Goal: Task Accomplishment & Management: Use online tool/utility

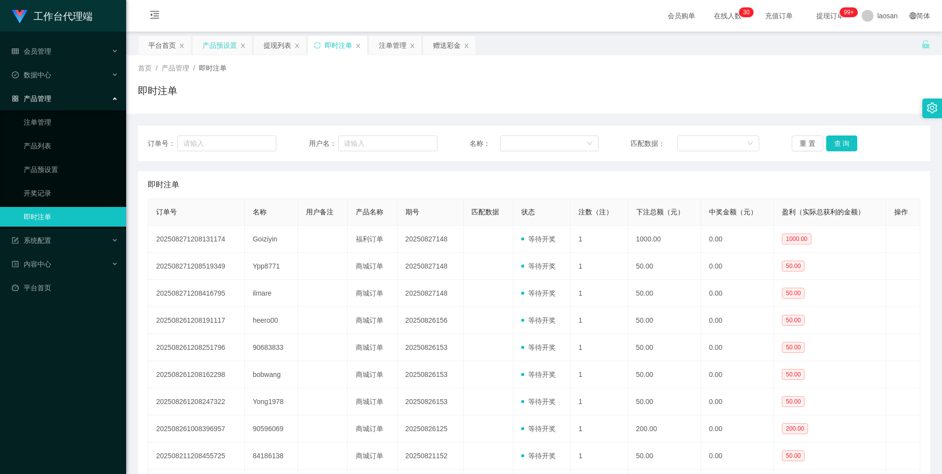
click at [222, 42] on div "产品预设置" at bounding box center [219, 45] width 34 height 19
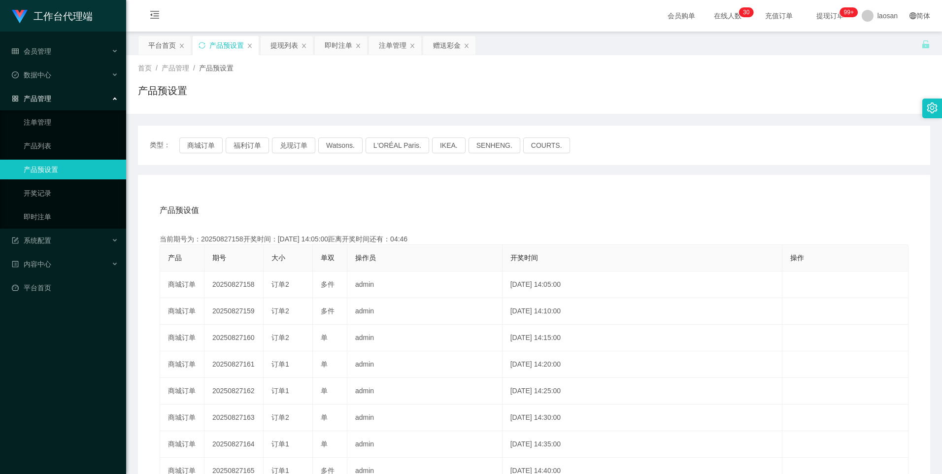
click at [90, 168] on link "产品预设置" at bounding box center [71, 170] width 95 height 20
click at [257, 183] on div "产品预设值 添加期号 当前期号为：20250827158开奖时间：[DATE] 14:05:00距离开奖时间还有：04:45 产品 期号 大小 单双 操作员 …" at bounding box center [534, 378] width 792 height 406
click at [210, 149] on button "商城订单" at bounding box center [200, 145] width 43 height 16
click at [440, 46] on div "赠送彩金" at bounding box center [447, 45] width 28 height 19
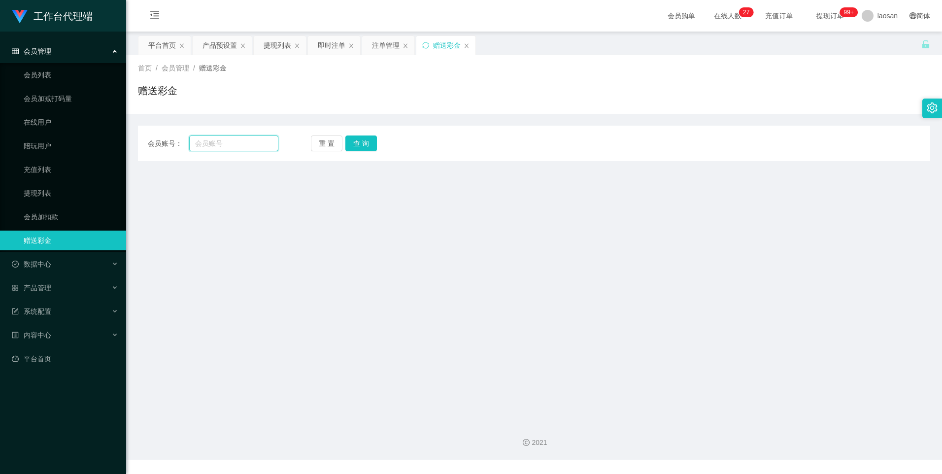
click at [243, 141] on input "text" at bounding box center [233, 143] width 89 height 16
click at [237, 148] on input "text" at bounding box center [233, 143] width 89 height 16
paste input "Goiziyin"
type input "Goiziyin"
click at [359, 142] on button "查 询" at bounding box center [361, 143] width 32 height 16
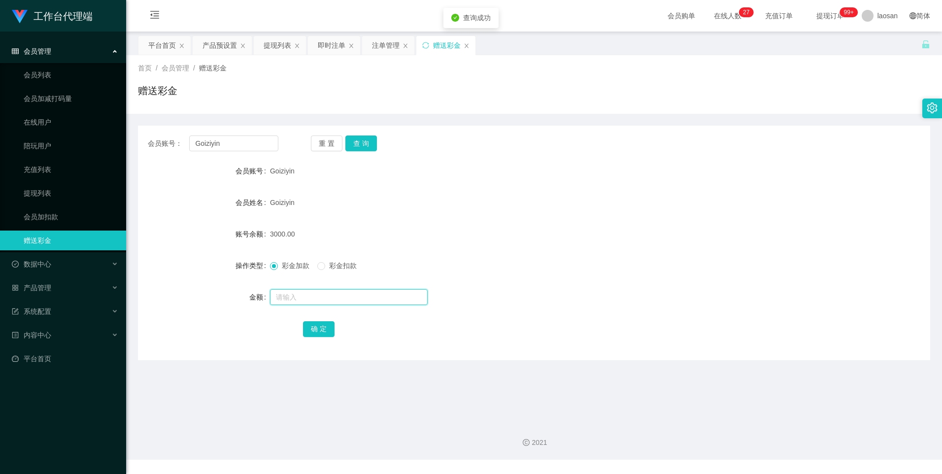
click at [293, 295] on input "text" at bounding box center [349, 297] width 158 height 16
type input "1000"
click at [323, 329] on button "确 定" at bounding box center [319, 329] width 32 height 16
click at [532, 215] on form "会员账号 Goiziyin 会员姓名 [PERSON_NAME] 账号余额 4000.00 操作类型 彩金加款 彩金扣款 金额 确 定" at bounding box center [534, 249] width 792 height 177
